Goal: Task Accomplishment & Management: Use online tool/utility

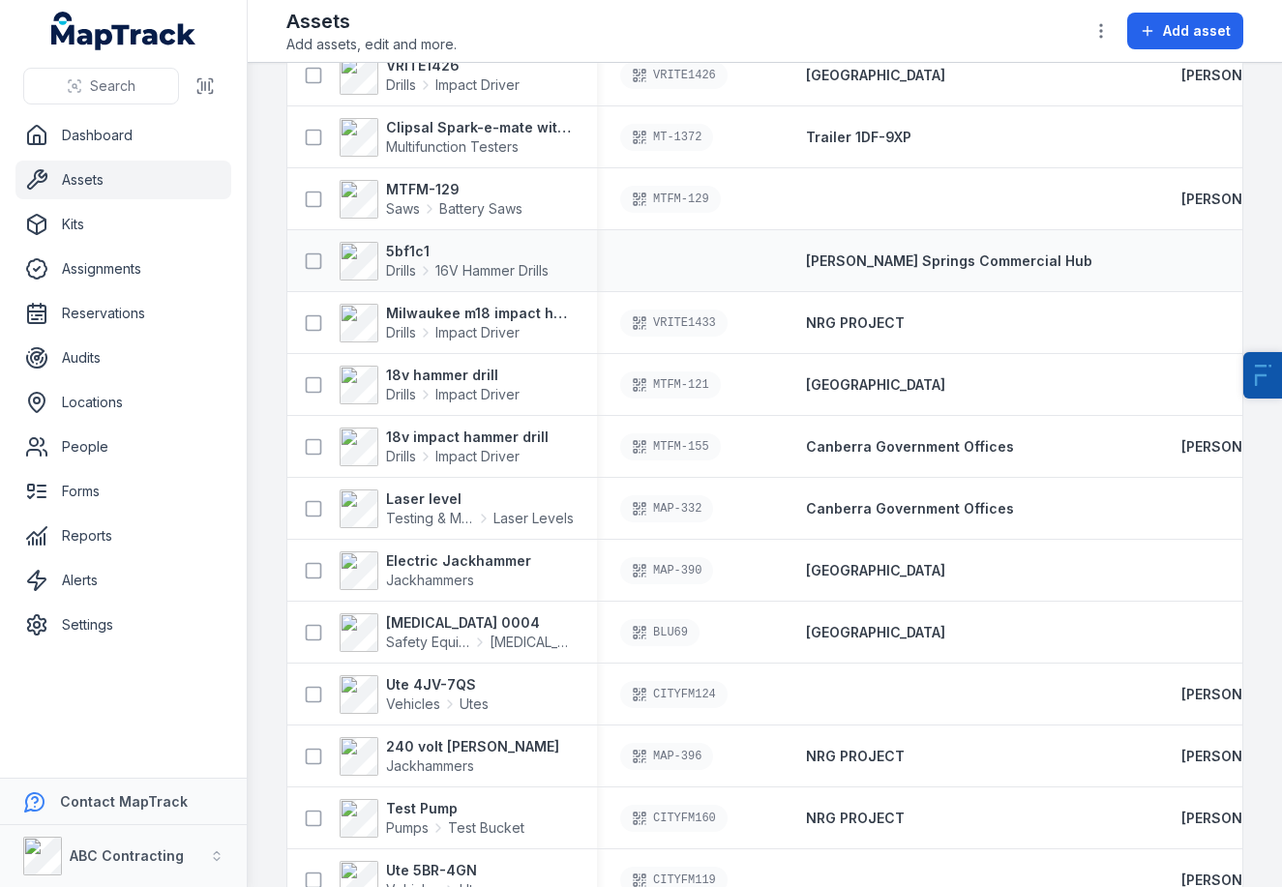
scroll to position [732, 0]
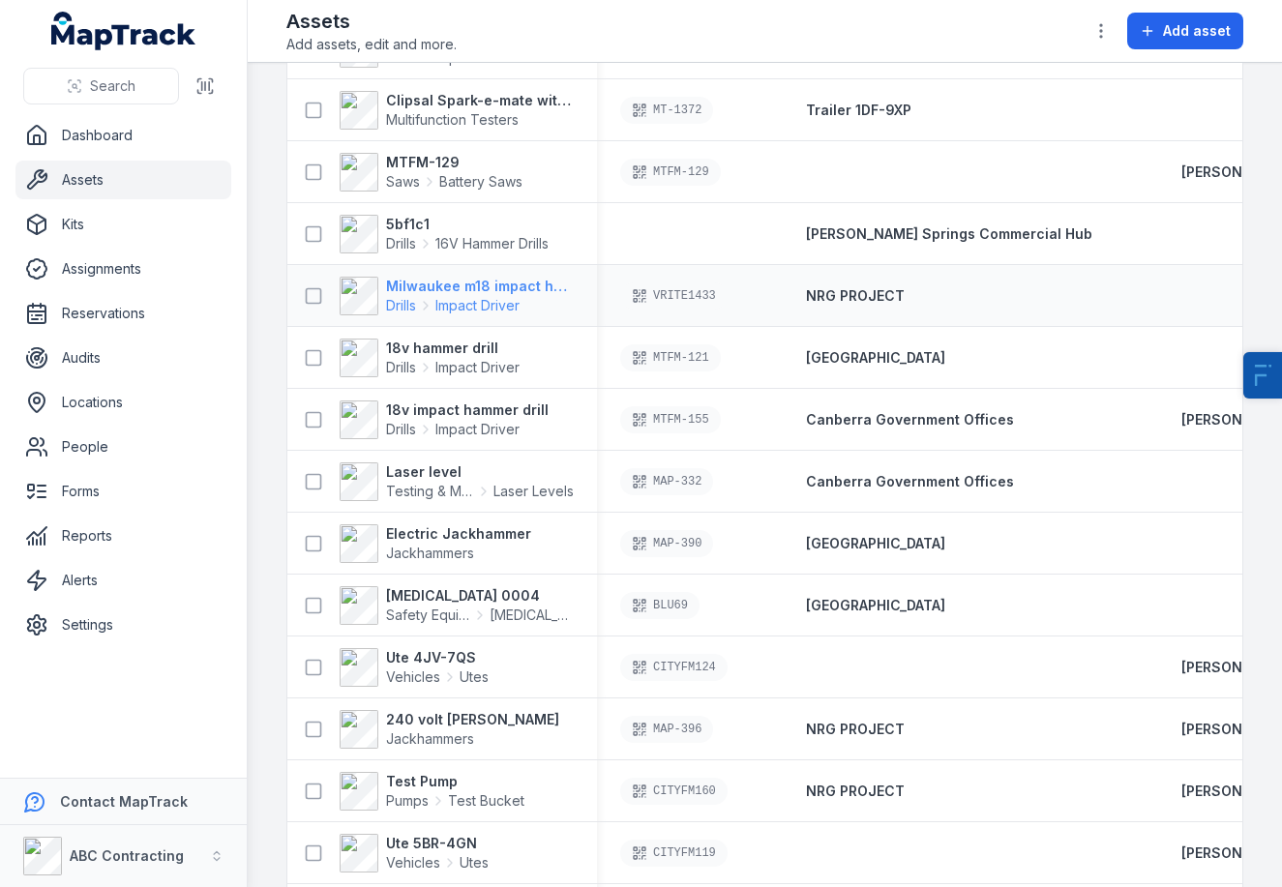
click at [486, 297] on span "Impact Driver" at bounding box center [477, 305] width 84 height 19
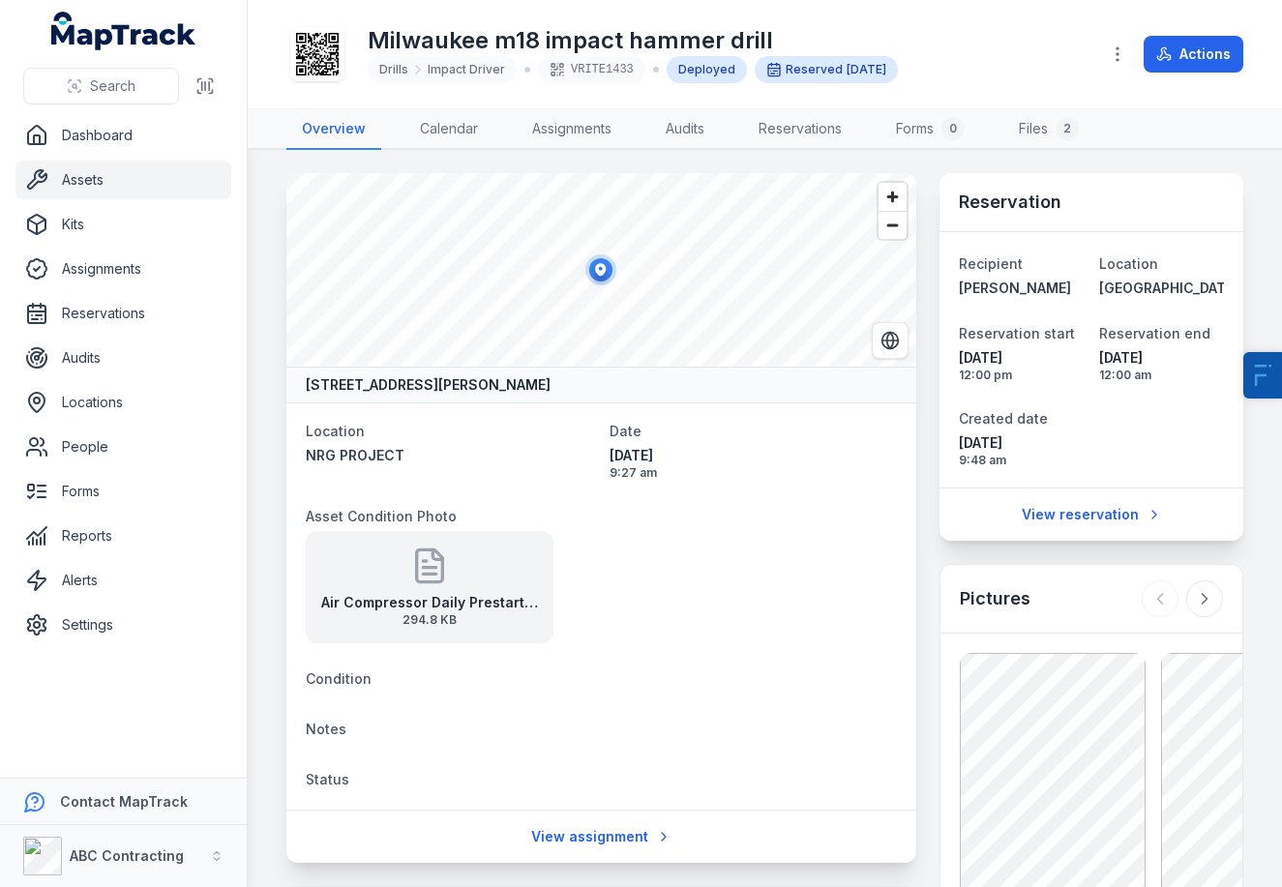
scroll to position [34, 0]
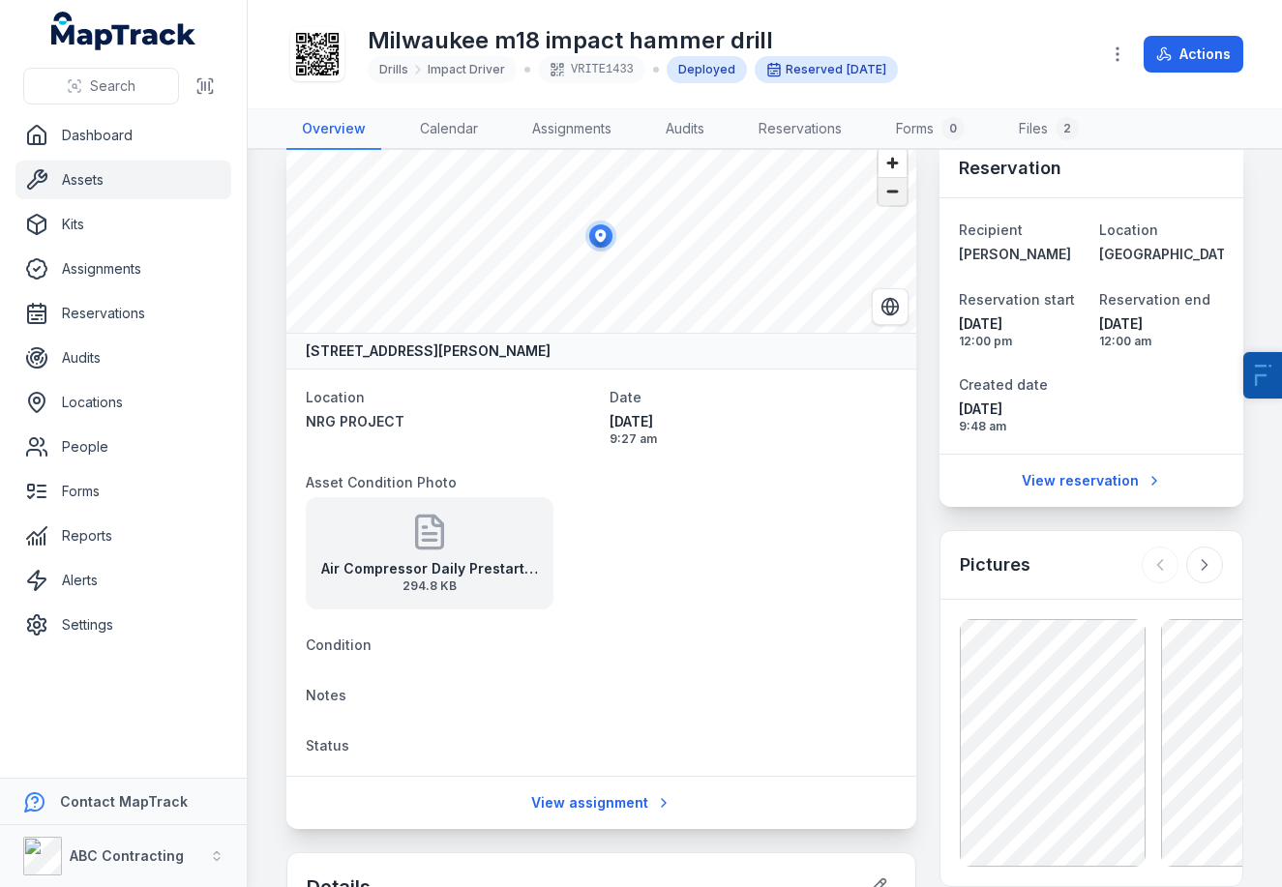
click at [885, 197] on span "Zoom out" at bounding box center [892, 191] width 28 height 27
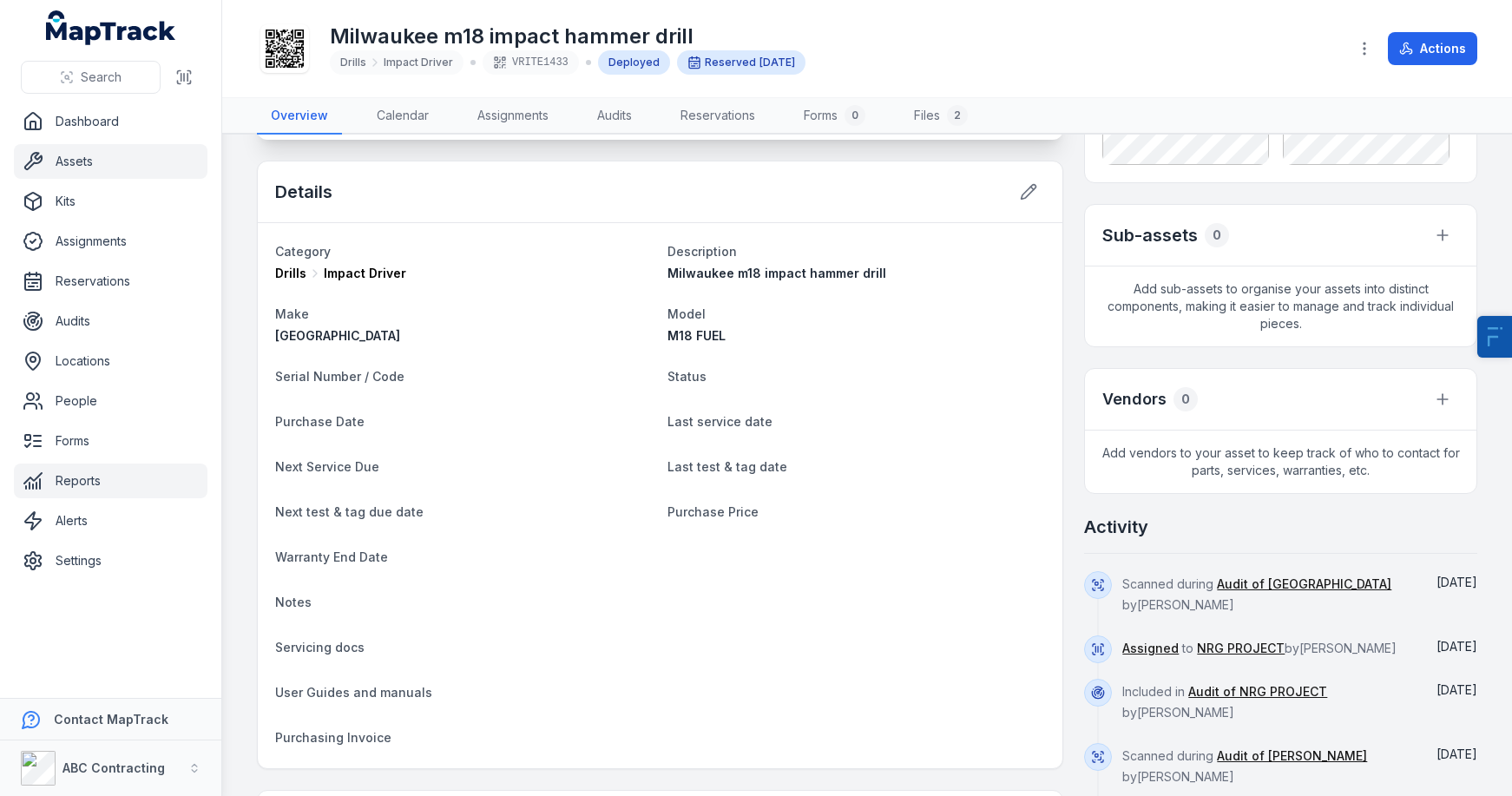
scroll to position [651, 0]
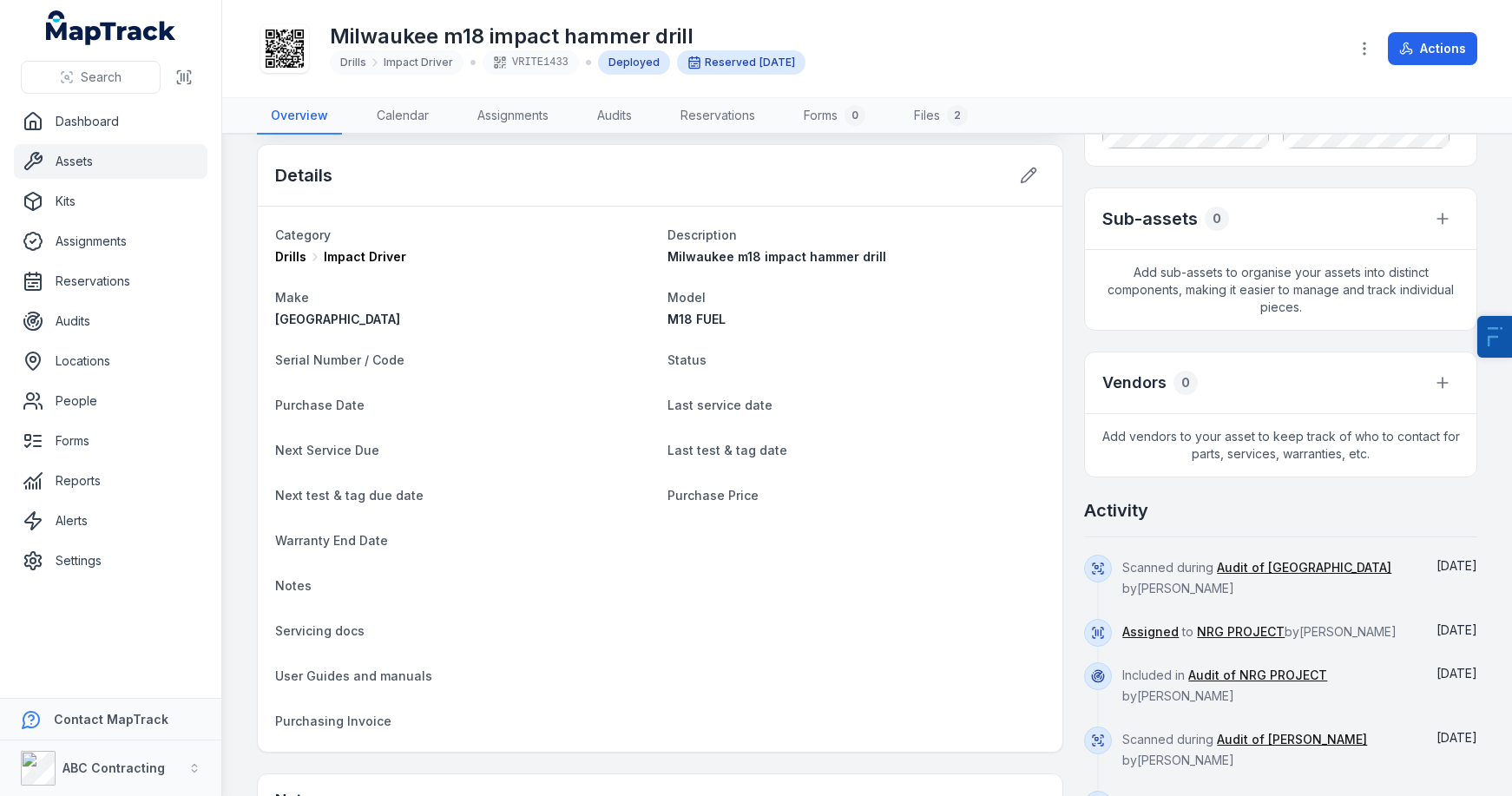
click at [82, 149] on link "Assets" at bounding box center [110, 162] width 194 height 35
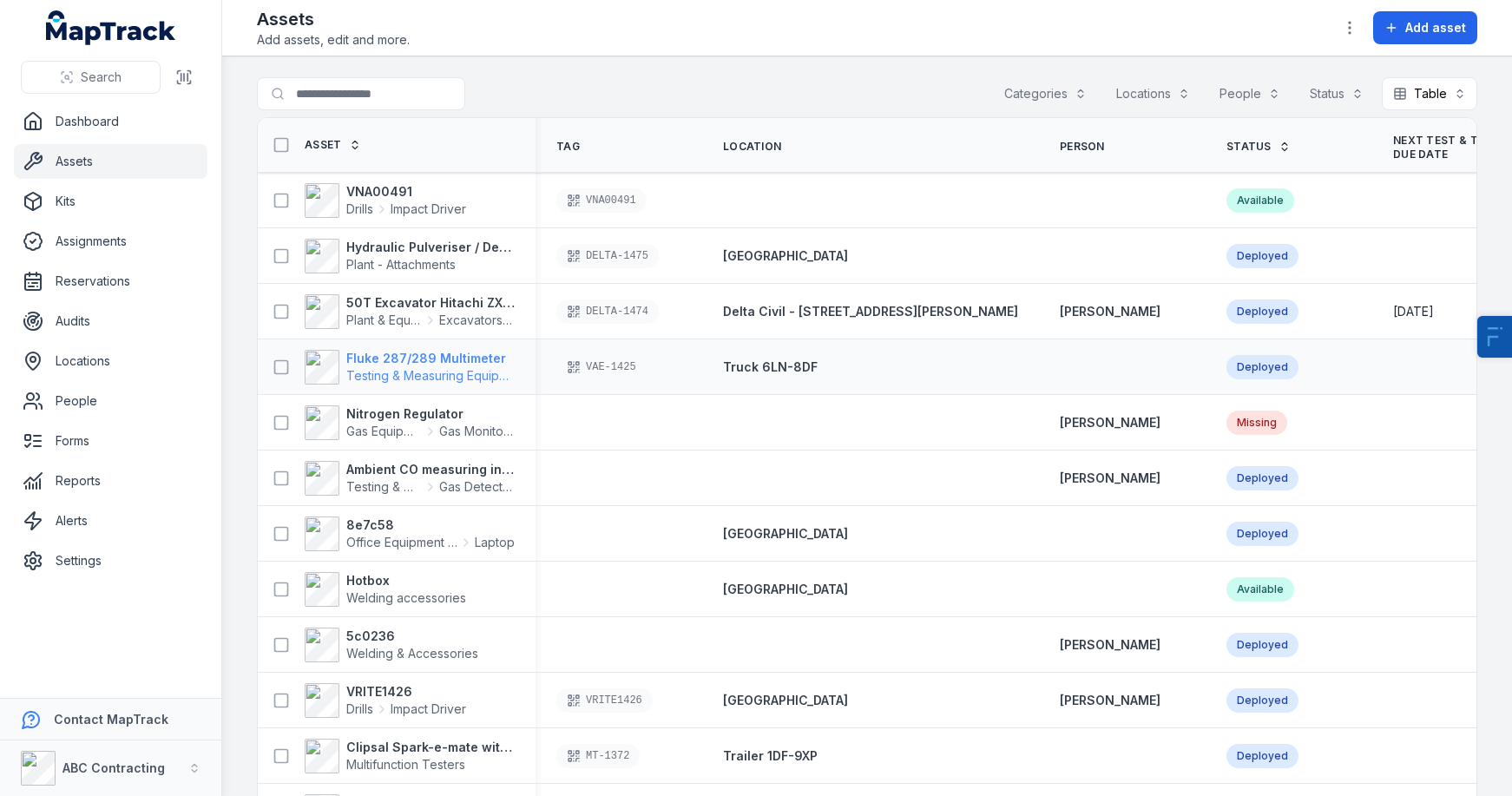
click at [391, 367] on span "Testing & Measuring Equipment" at bounding box center [431, 375] width 169 height 17
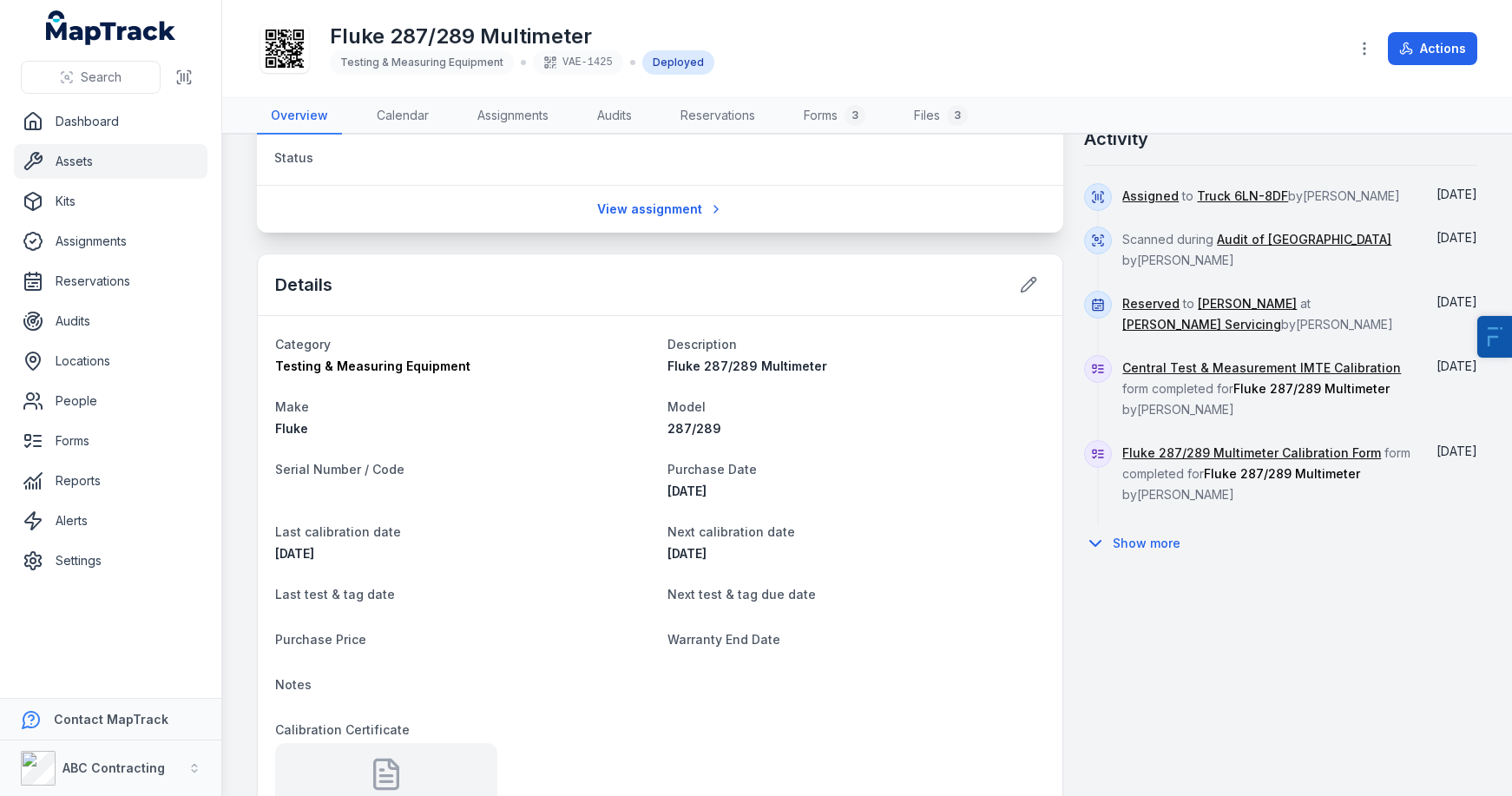
scroll to position [924, 0]
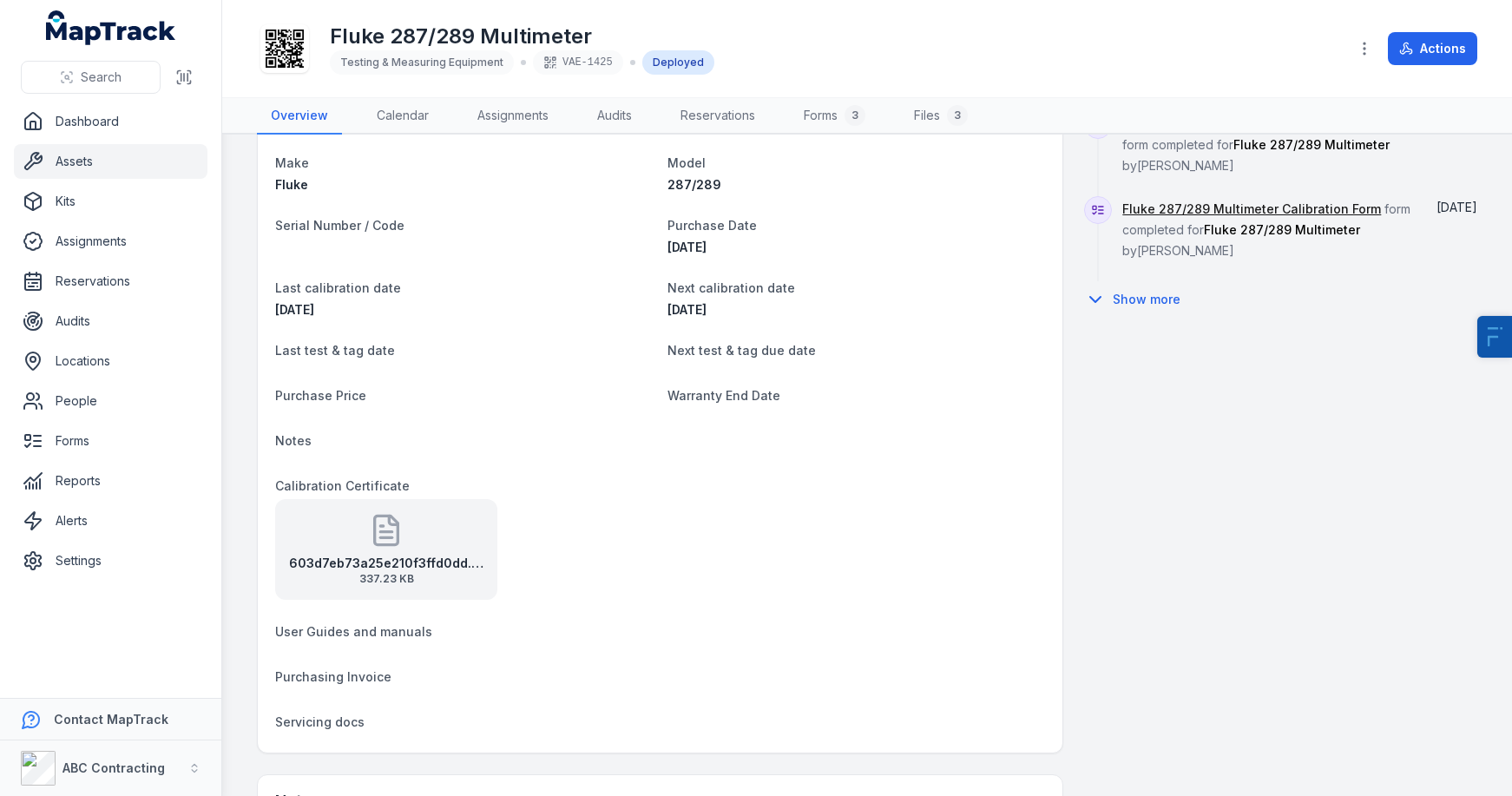
click at [368, 544] on div "603d7eb73a25e210f3ffd0dd.original 337.23 KB" at bounding box center [387, 549] width 223 height 101
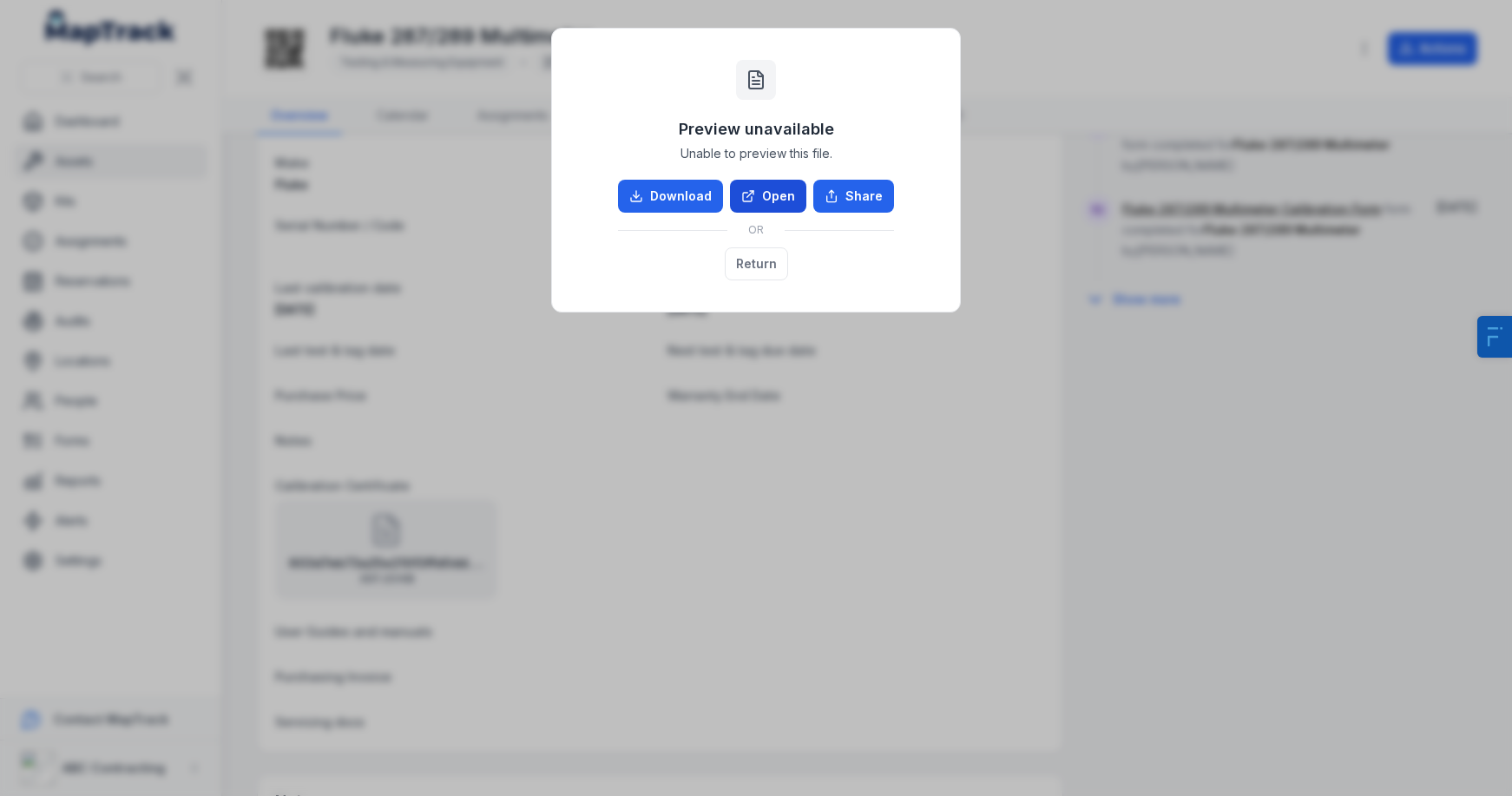
click at [765, 197] on link "Open" at bounding box center [768, 196] width 76 height 33
click at [766, 257] on button "Return" at bounding box center [756, 264] width 64 height 33
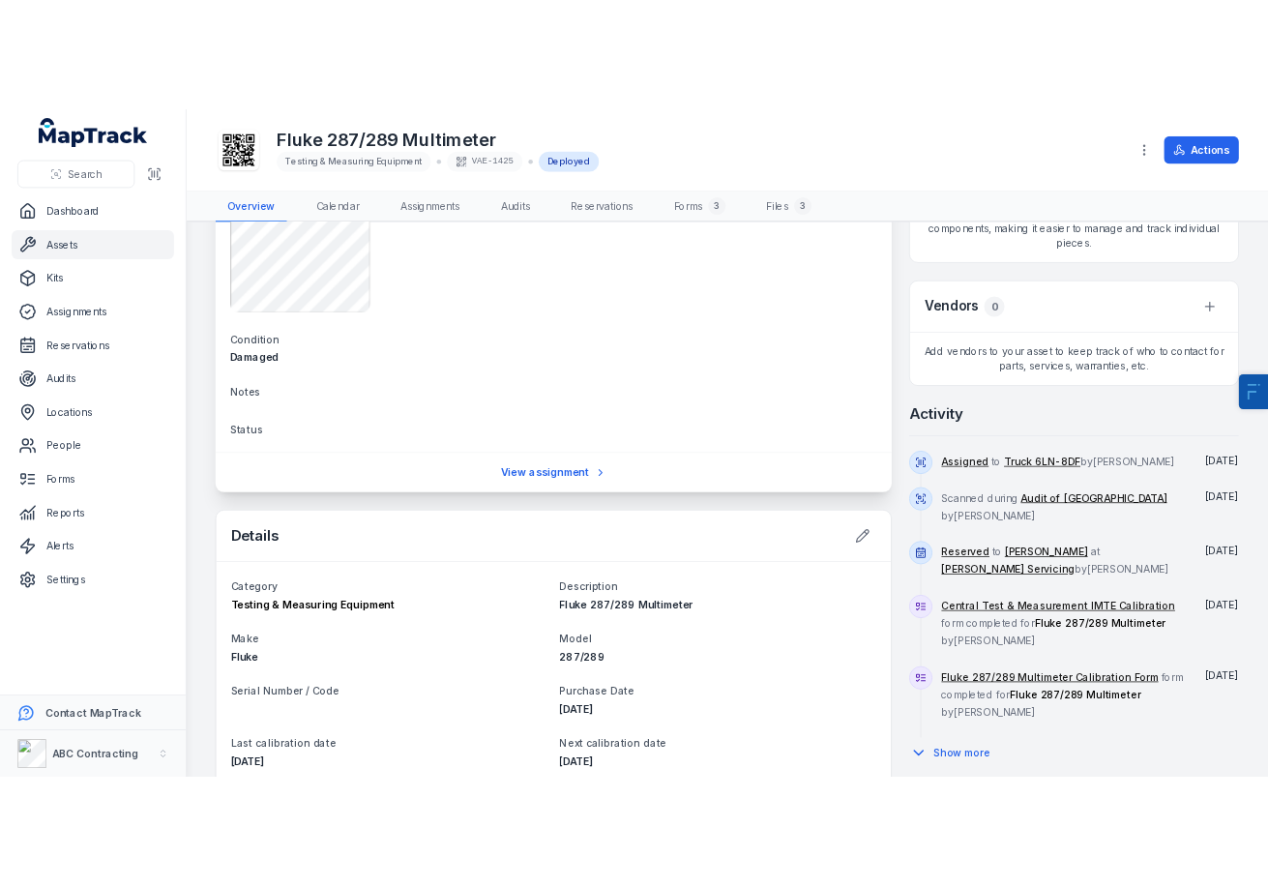
scroll to position [0, 0]
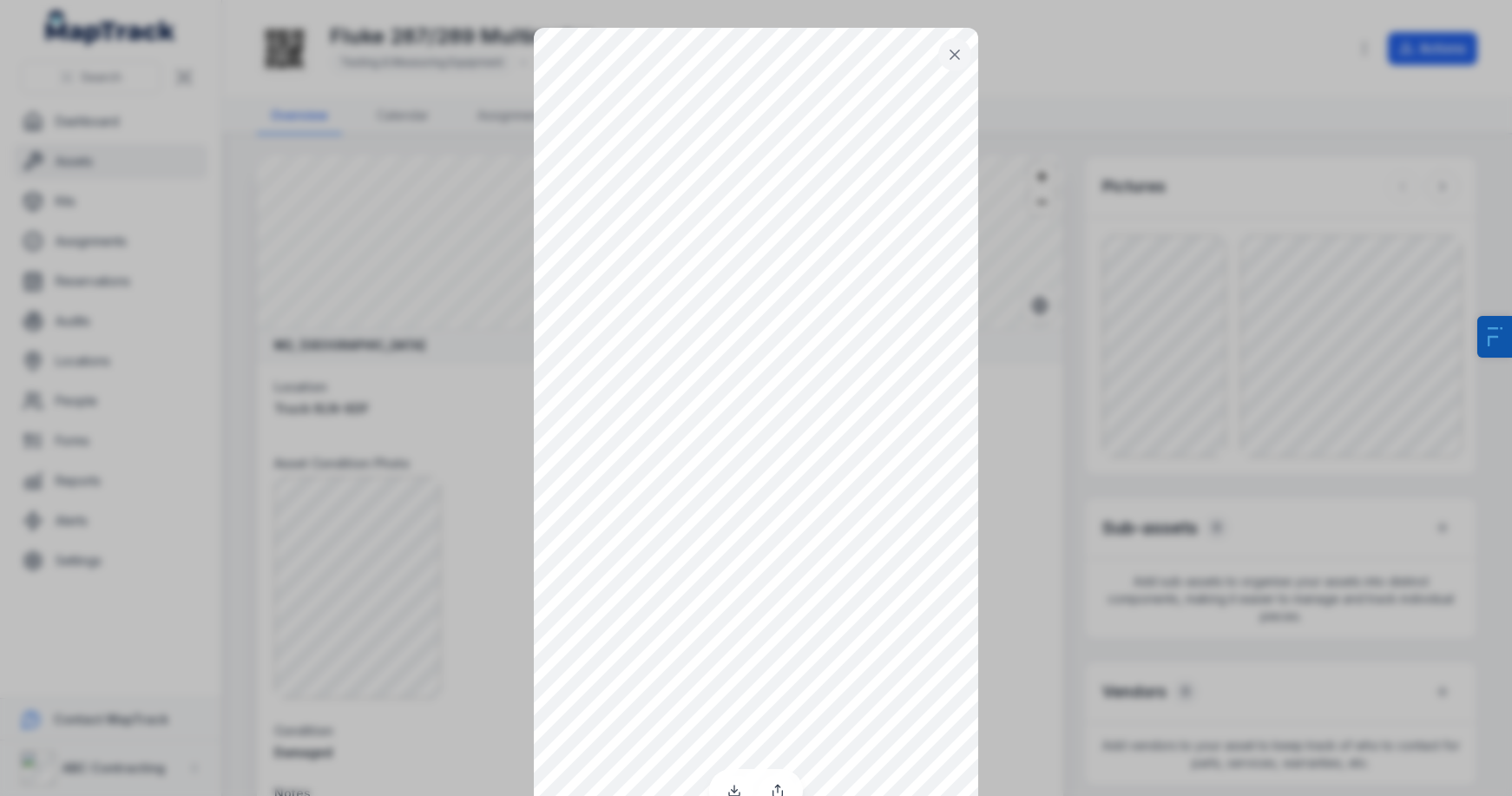
click at [468, 391] on div at bounding box center [756, 398] width 1512 height 796
click at [88, 178] on div at bounding box center [756, 398] width 1512 height 796
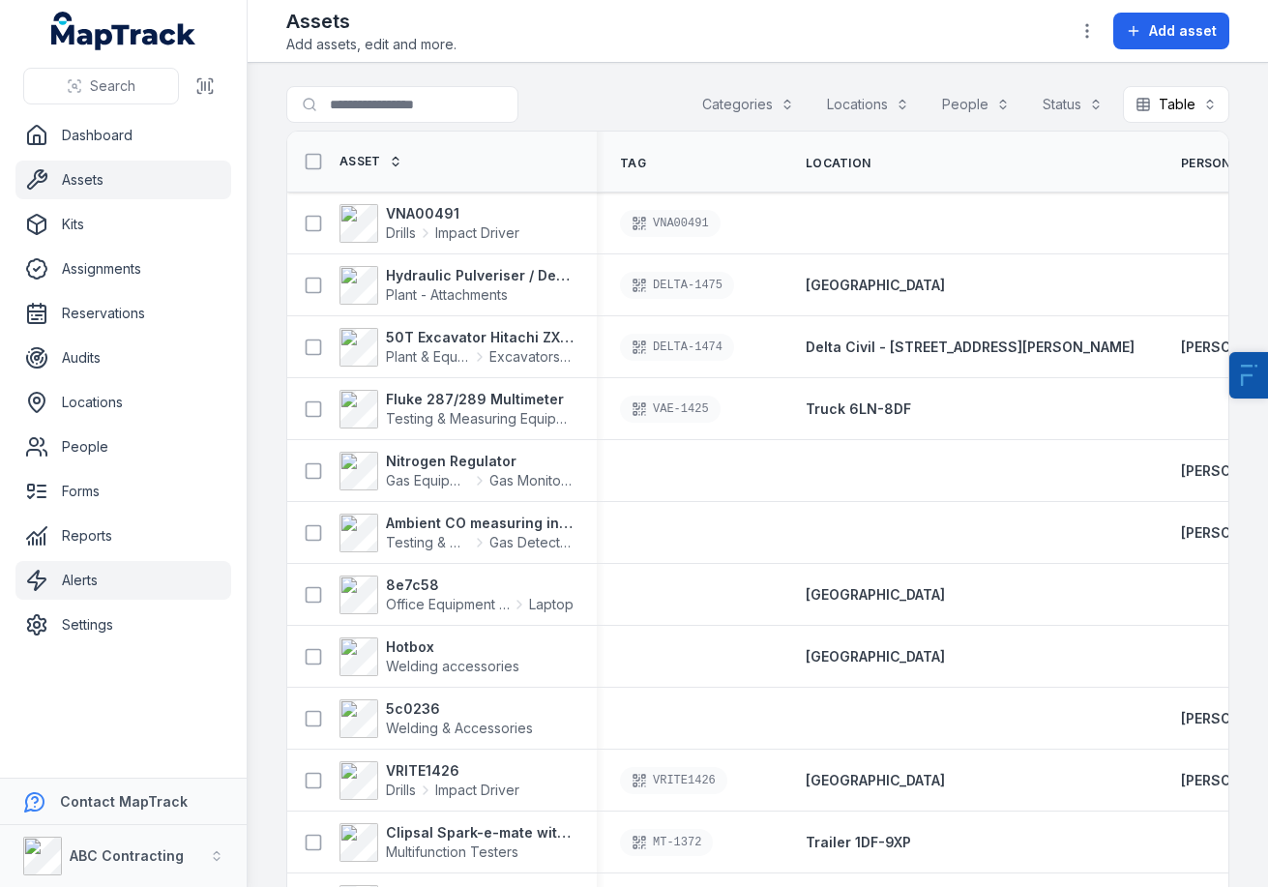
click at [81, 573] on link "Alerts" at bounding box center [123, 580] width 216 height 39
click at [97, 544] on link "Reports" at bounding box center [123, 536] width 216 height 39
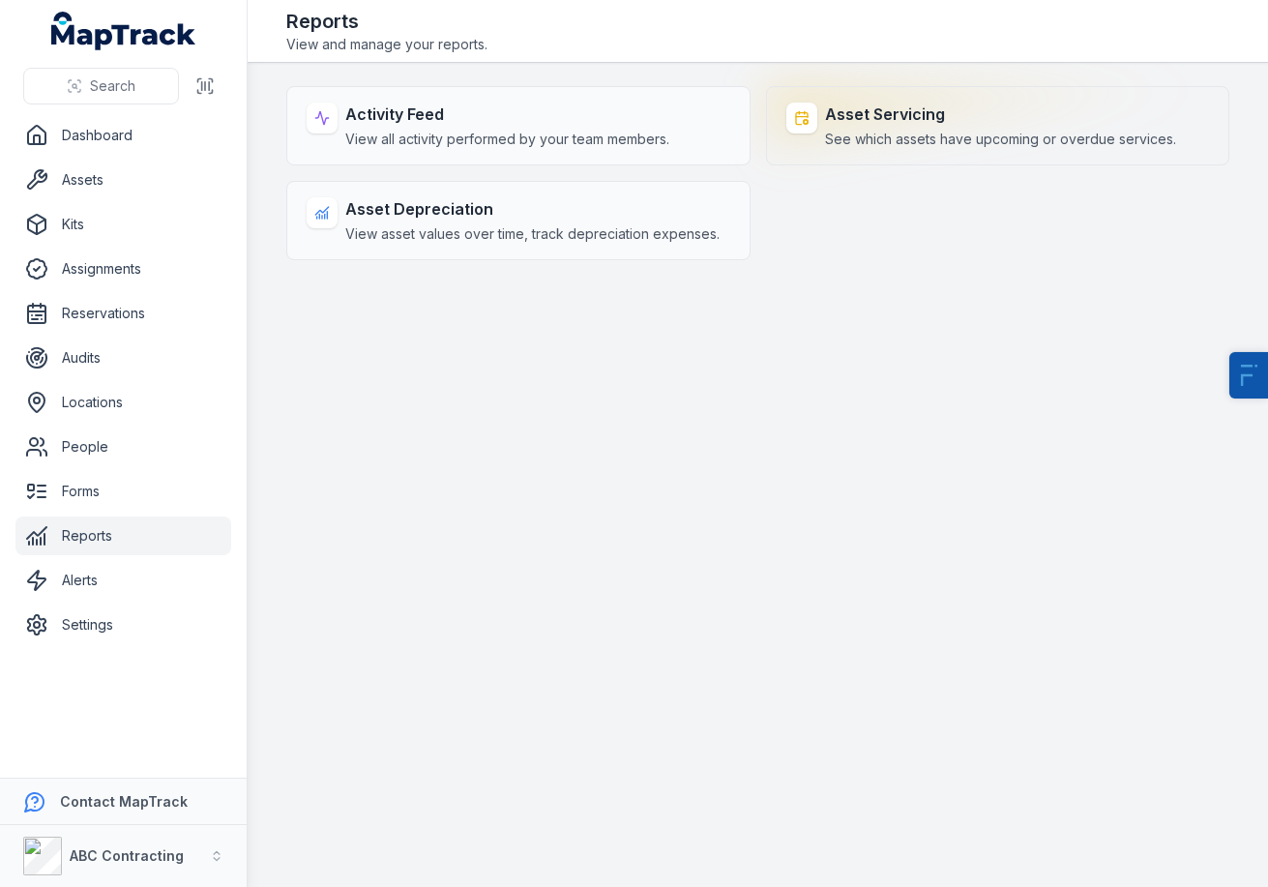
click at [816, 120] on div at bounding box center [801, 118] width 31 height 31
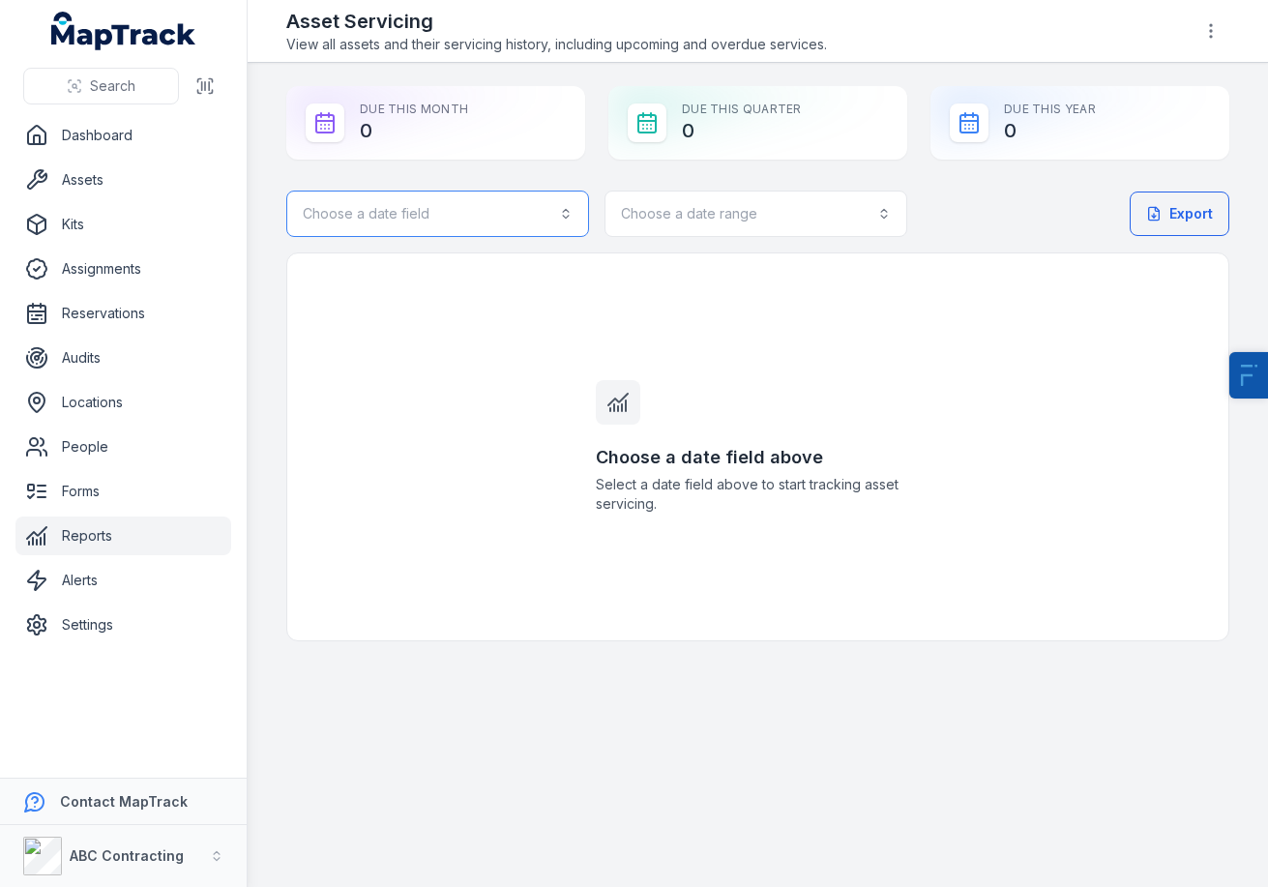
click at [417, 228] on button "Choose a date field" at bounding box center [437, 214] width 303 height 46
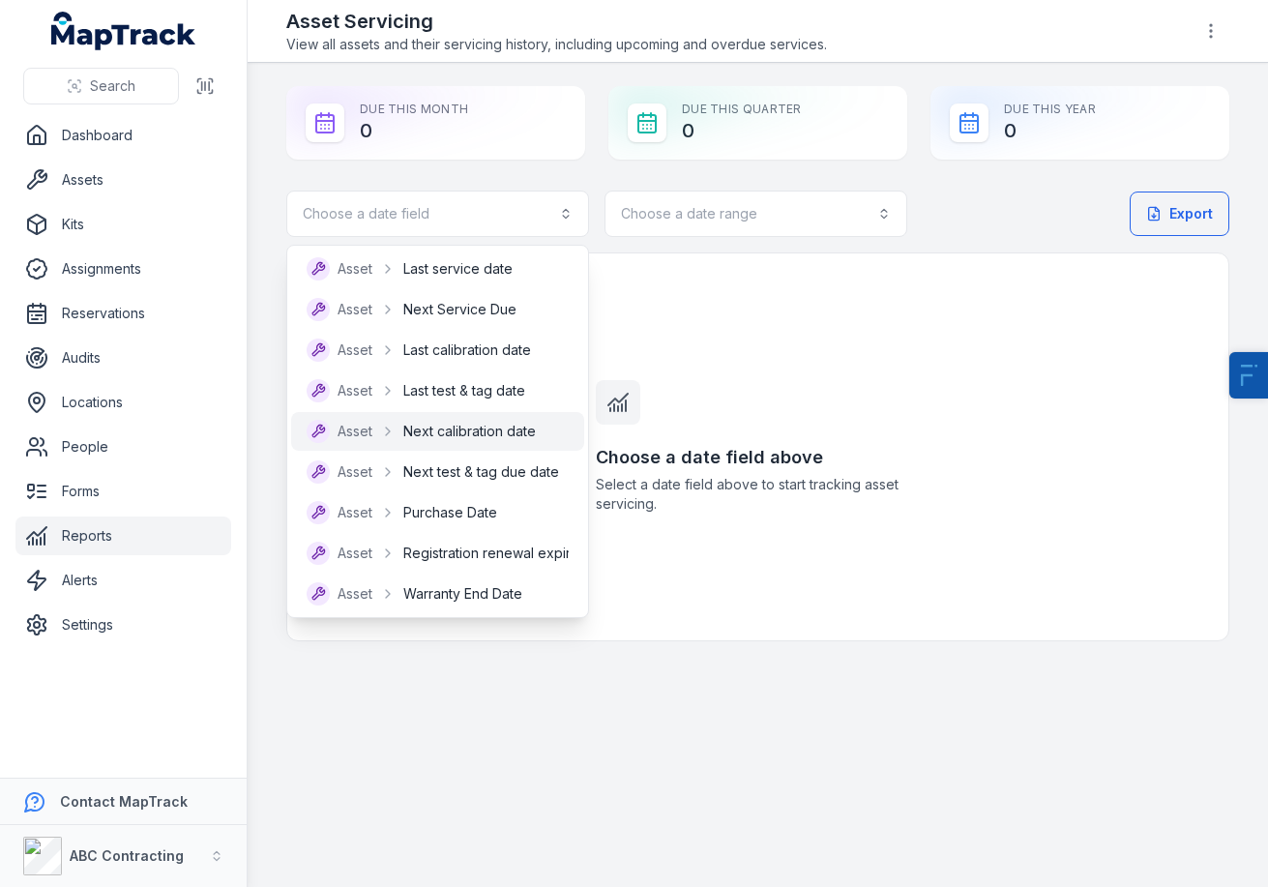
click at [478, 433] on span "Next calibration date" at bounding box center [469, 431] width 133 height 19
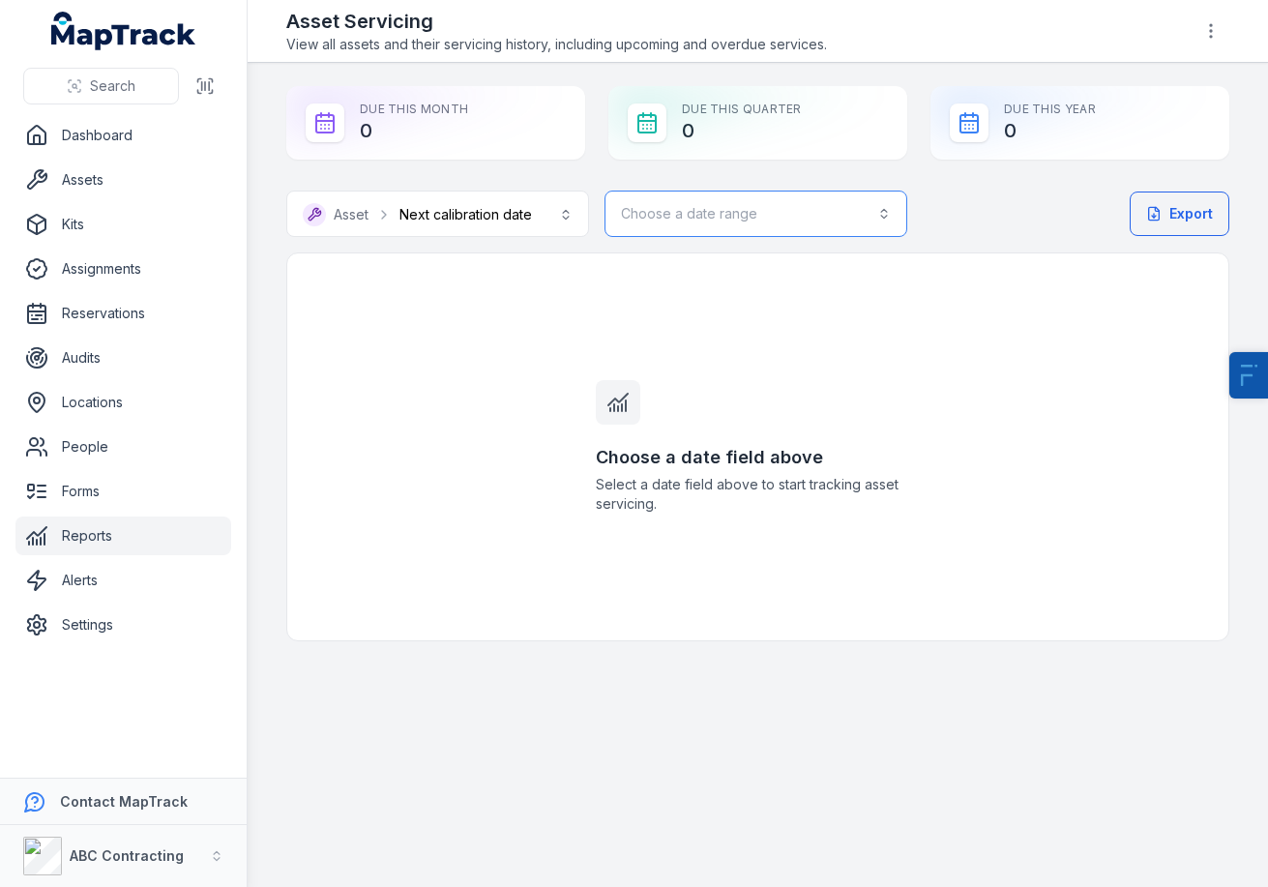
click at [806, 198] on button "Choose a date range" at bounding box center [756, 214] width 303 height 46
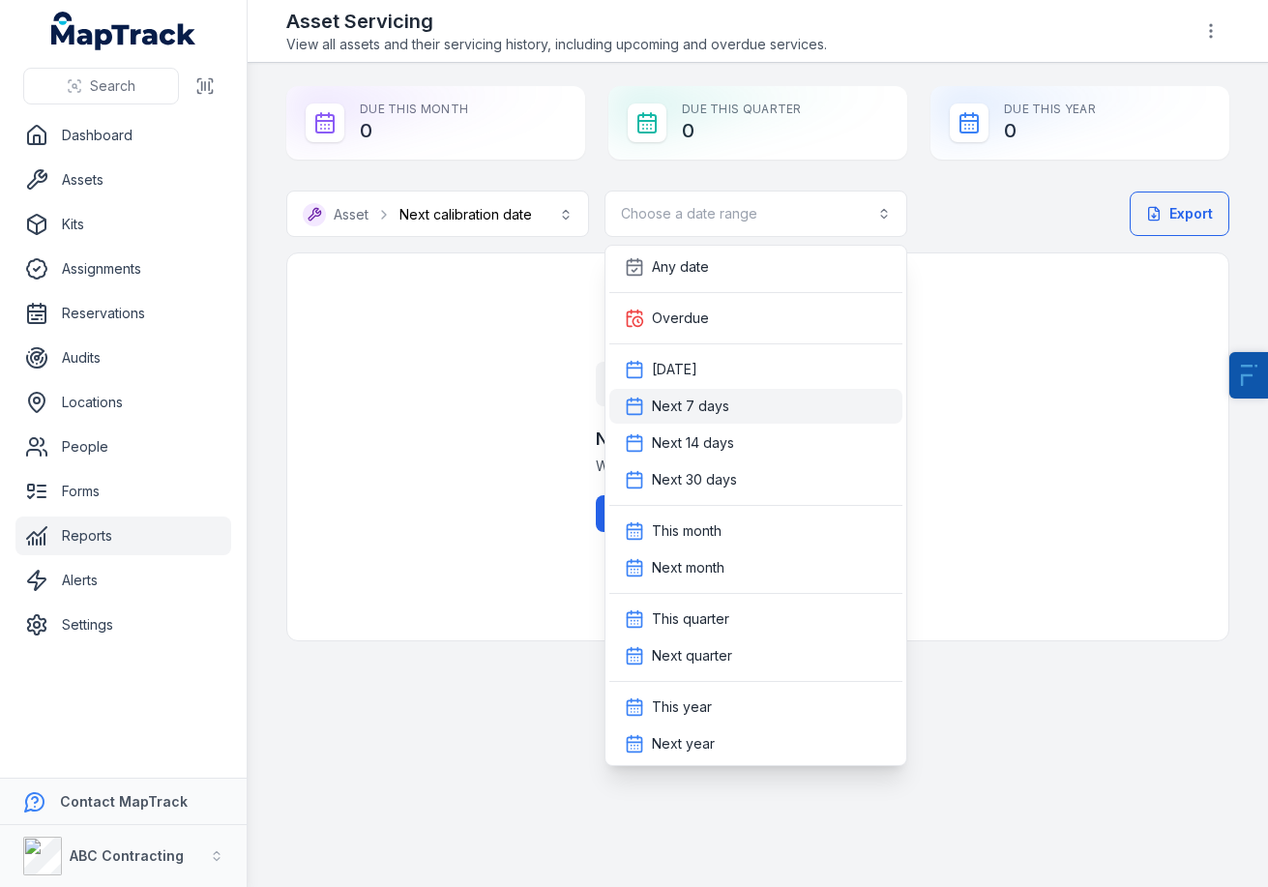
click at [703, 400] on span "Next 7 days" at bounding box center [690, 406] width 77 height 19
